Goal: Information Seeking & Learning: Learn about a topic

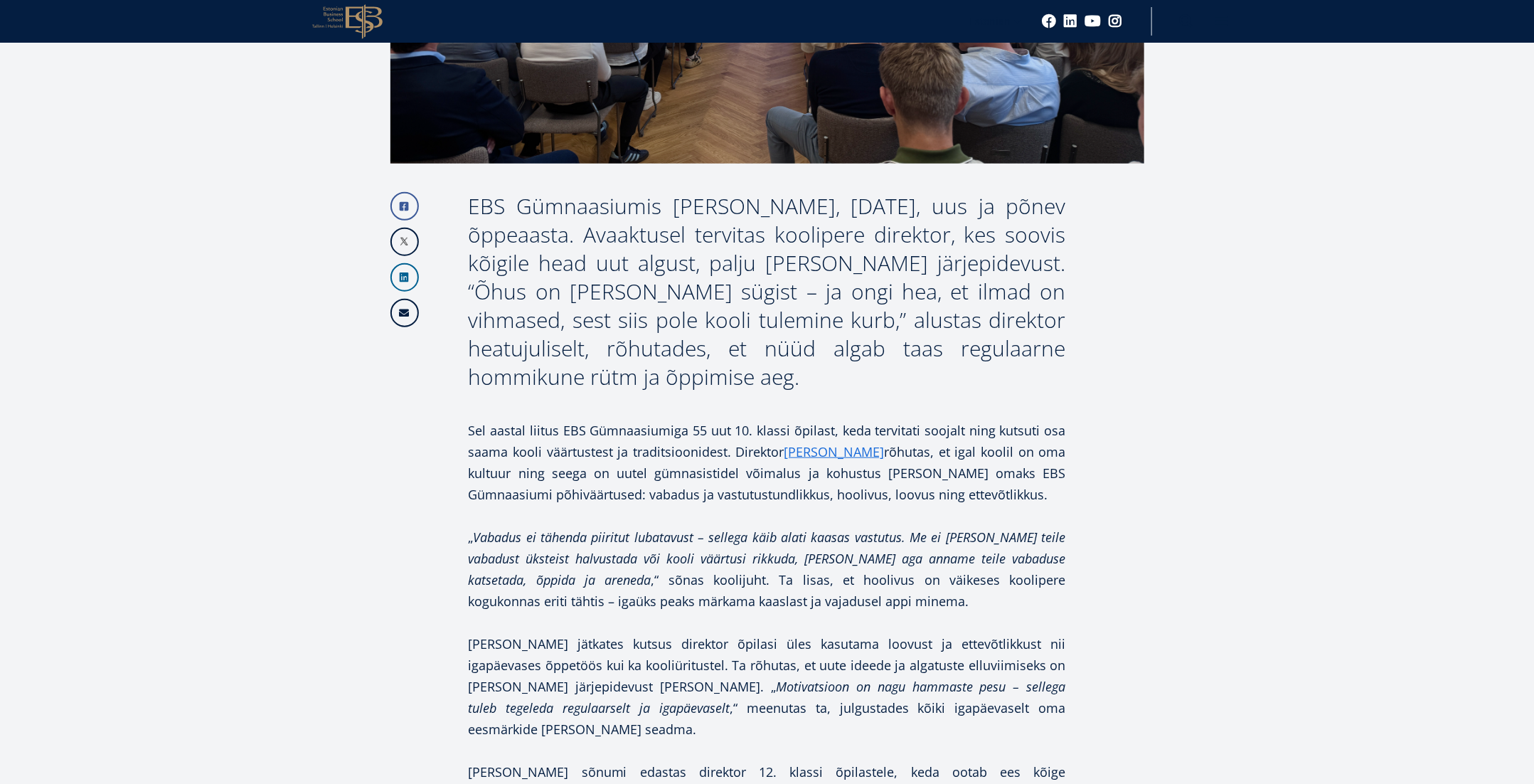
scroll to position [588, 0]
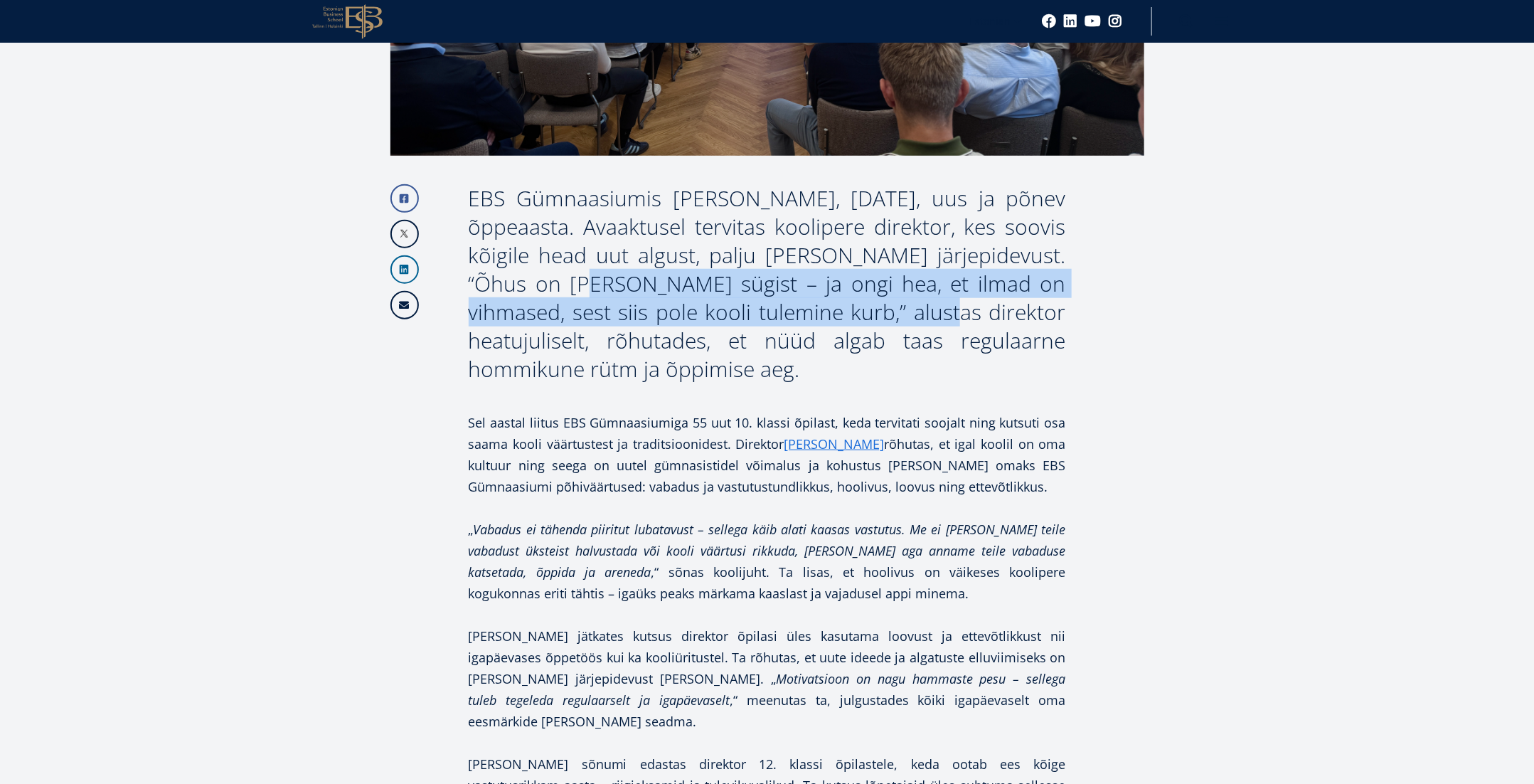
drag, startPoint x: 483, startPoint y: 282, endPoint x: 899, endPoint y: 311, distance: 417.0
click at [899, 311] on div "EBS Gümnaasiumis [PERSON_NAME], [DATE], uus ja põnev õppeaasta. Avaaktusel terv…" at bounding box center [767, 284] width 597 height 199
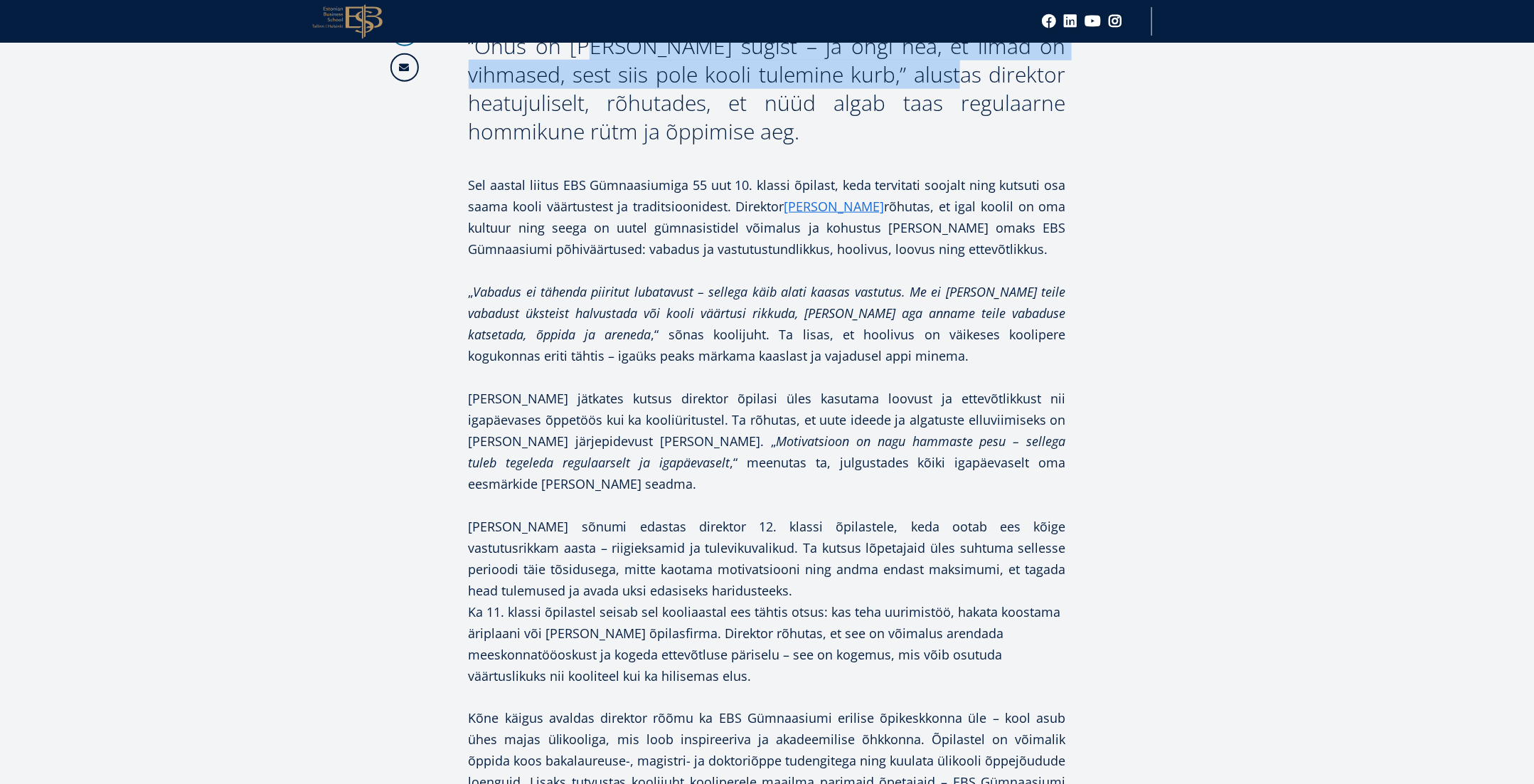
scroll to position [830, 0]
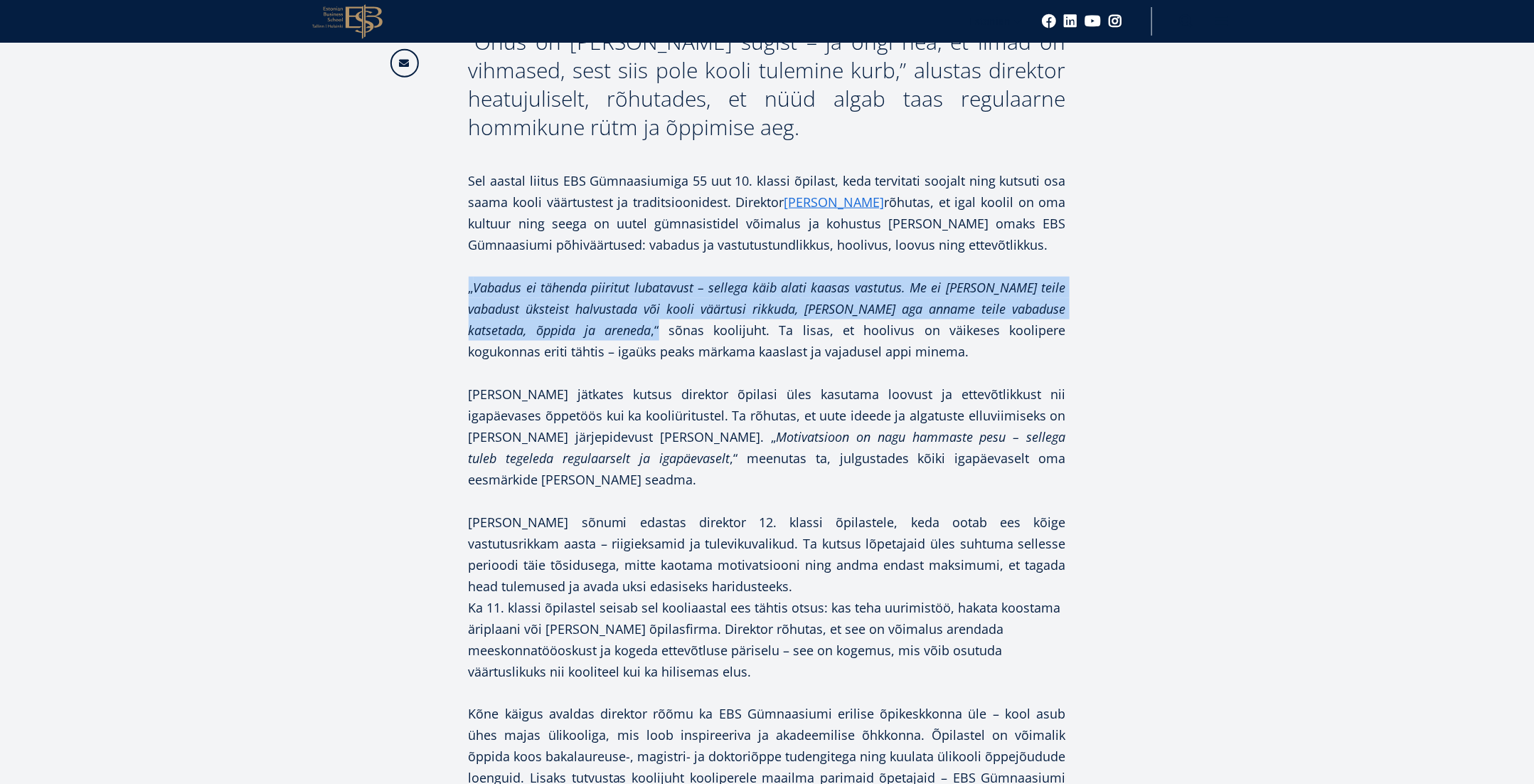
drag, startPoint x: 506, startPoint y: 294, endPoint x: 525, endPoint y: 326, distance: 37.2
click at [525, 326] on div "Facebook Linkedin Email EBS Gümnaasiumis [PERSON_NAME], [DATE], uus ja põnev õp…" at bounding box center [767, 737] width 754 height 1590
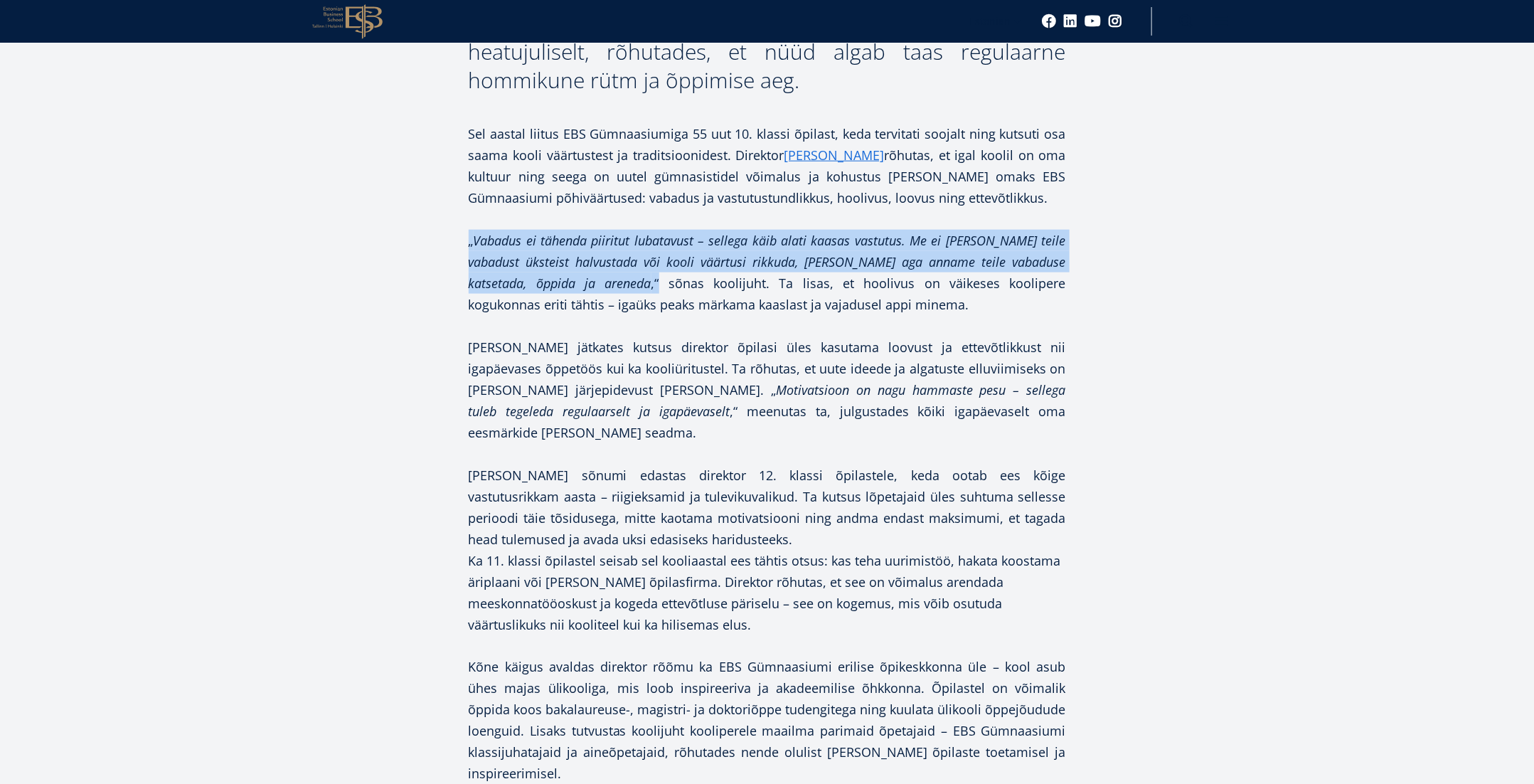
scroll to position [874, 0]
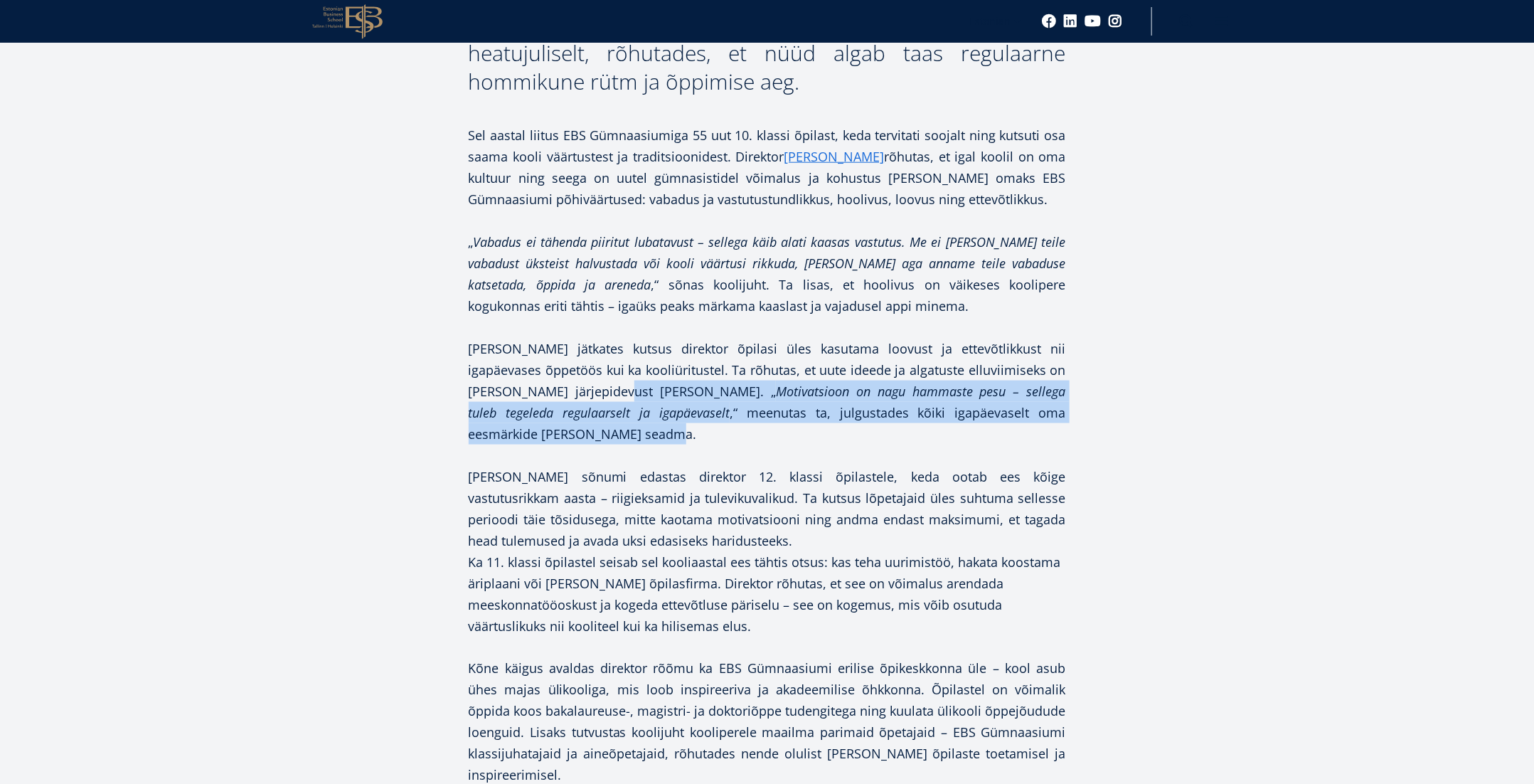
drag, startPoint x: 605, startPoint y: 390, endPoint x: 1080, endPoint y: 412, distance: 475.5
click at [1081, 412] on div "Facebook Linkedin Email EBS Gümnaasiumis [PERSON_NAME], [DATE], uus ja põnev õp…" at bounding box center [767, 691] width 754 height 1590
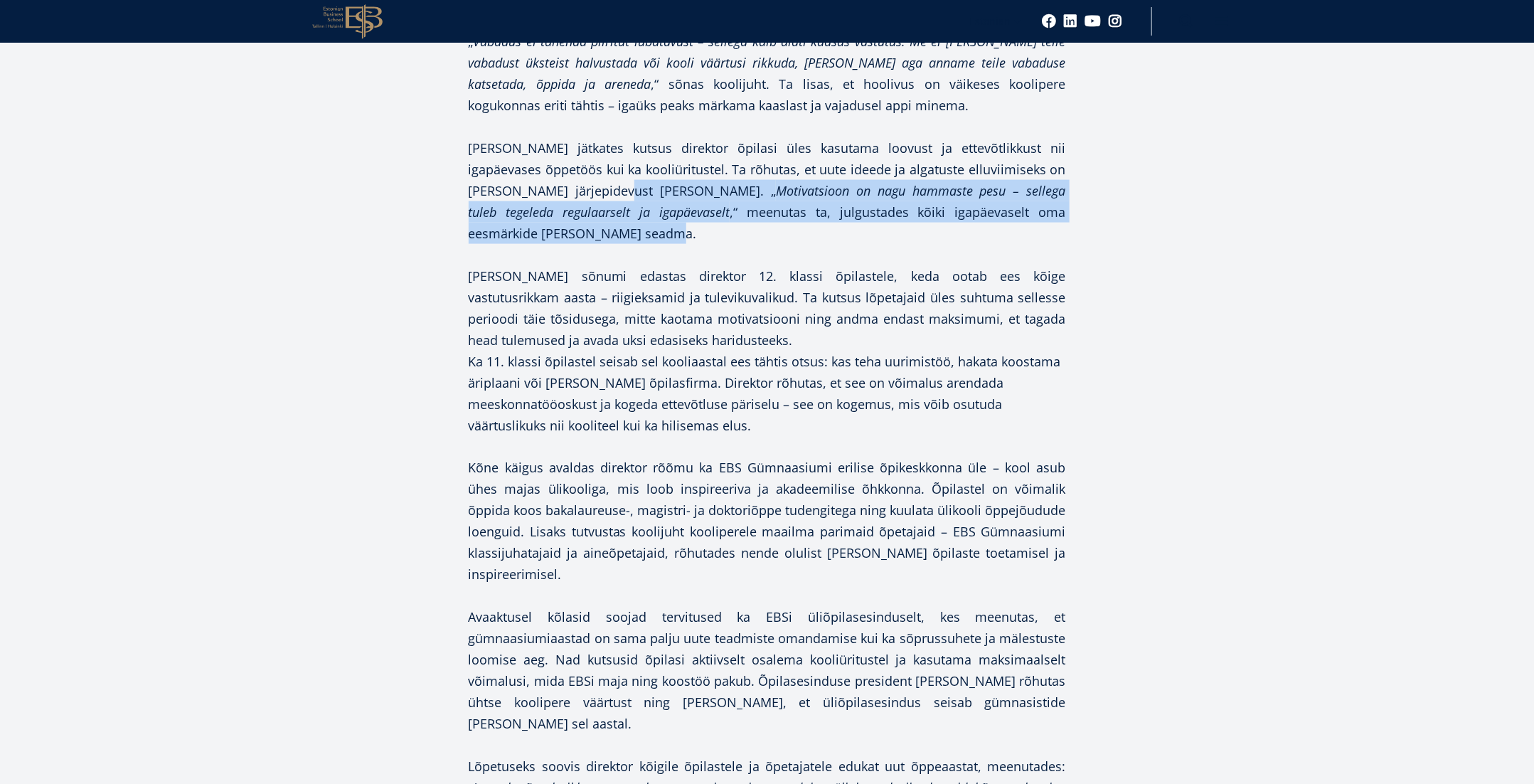
scroll to position [1070, 0]
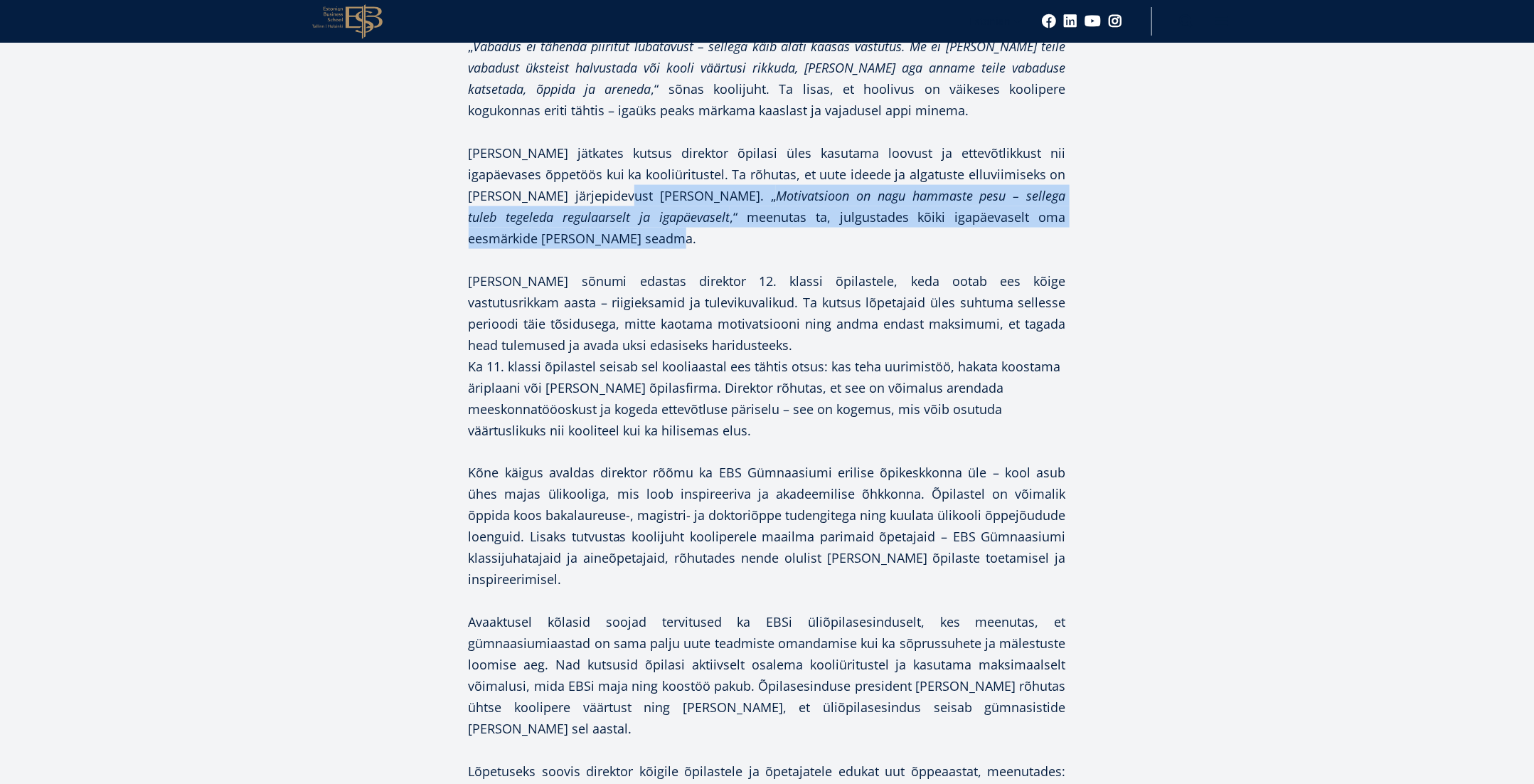
copy p "„ Motivatsioon on nagu hammaste pesu – sellega tuleb tegeleda regulaarselt ja i…"
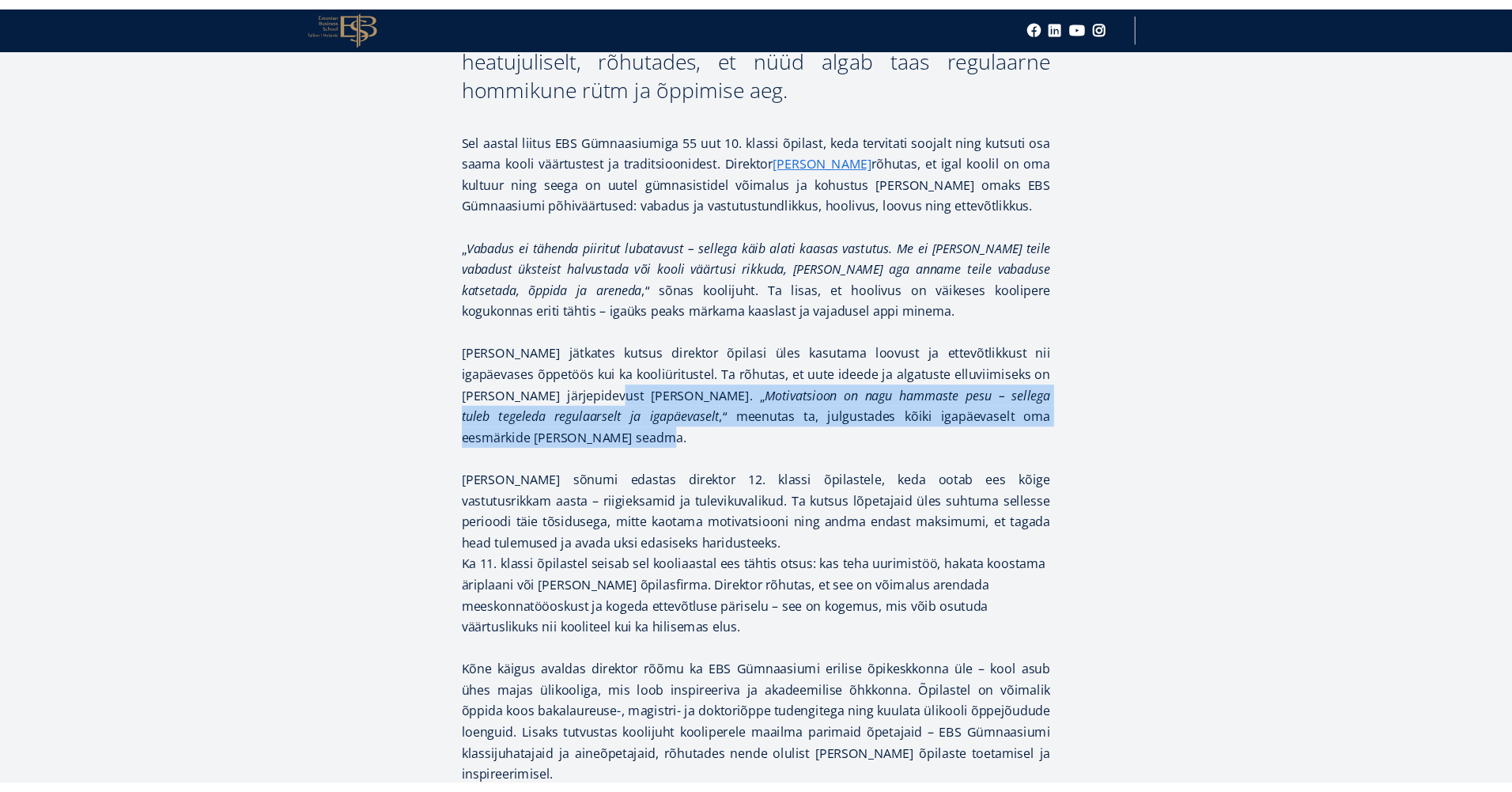
scroll to position [971, 0]
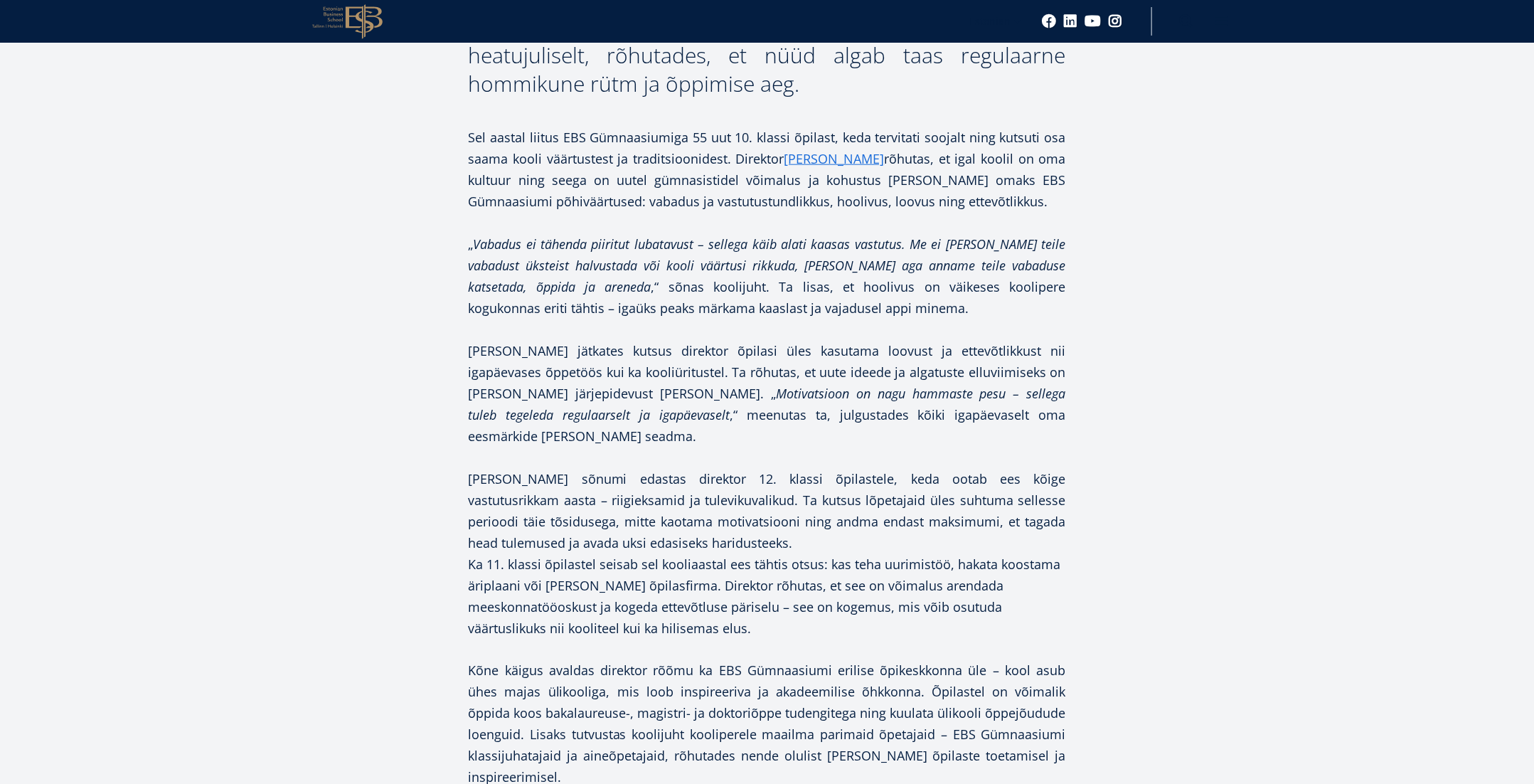
drag, startPoint x: 575, startPoint y: 148, endPoint x: 548, endPoint y: 144, distance: 27.3
click at [575, 148] on p "Sel aastal liitus EBS Gümnaasiumiga 55 uut 10. klassi õpilast, keda tervitati s…" at bounding box center [767, 169] width 597 height 86
drag, startPoint x: 744, startPoint y: 133, endPoint x: 835, endPoint y: 136, distance: 91.0
click at [835, 136] on p "Sel aastal liitus EBS Gümnaasiumiga 55 uut 10. klassi õpilast, keda tervitati s…" at bounding box center [767, 169] width 597 height 86
copy p "55 uut 10. klassi õpilast"
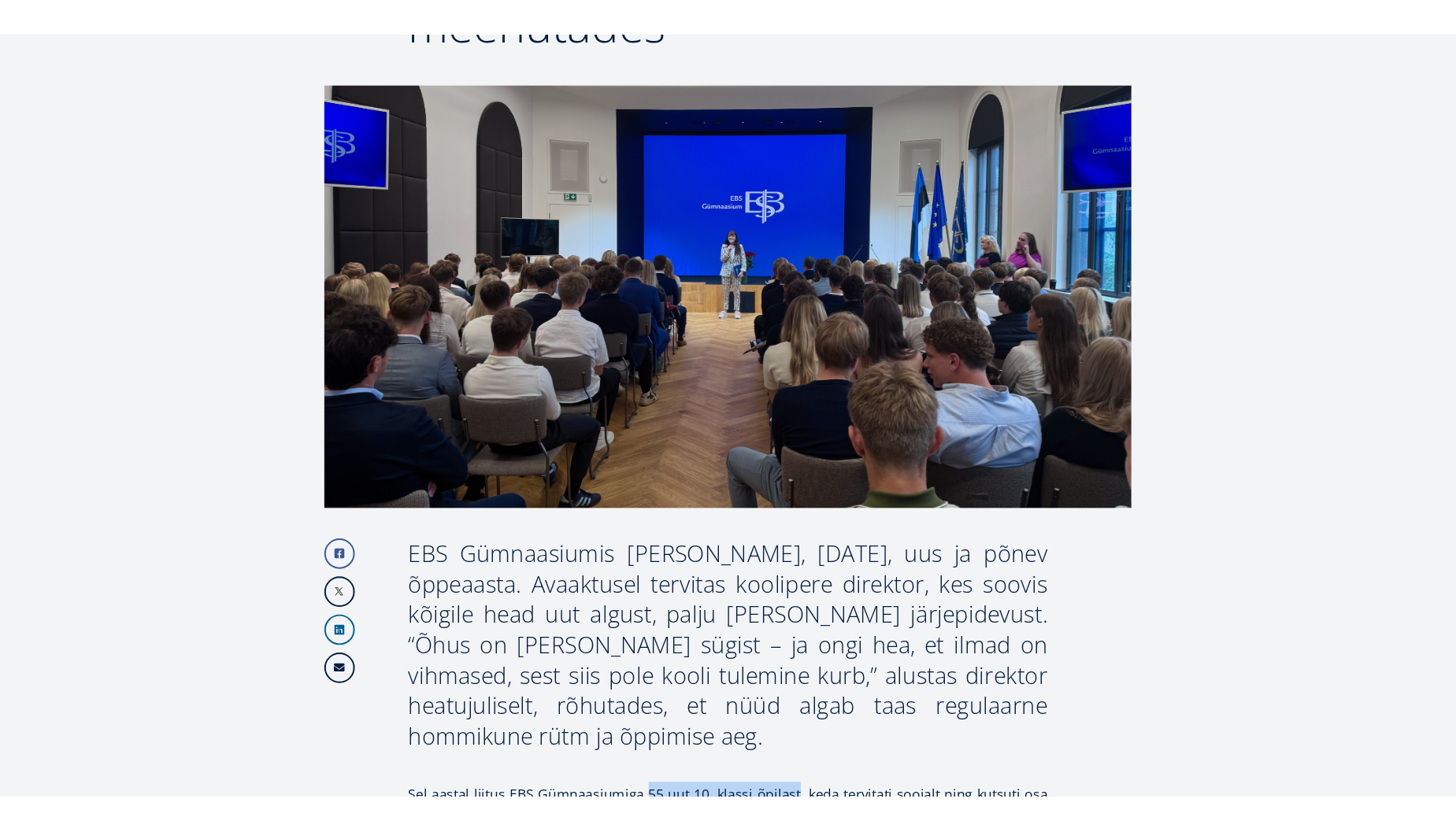
scroll to position [0, 0]
